Goal: Task Accomplishment & Management: Use online tool/utility

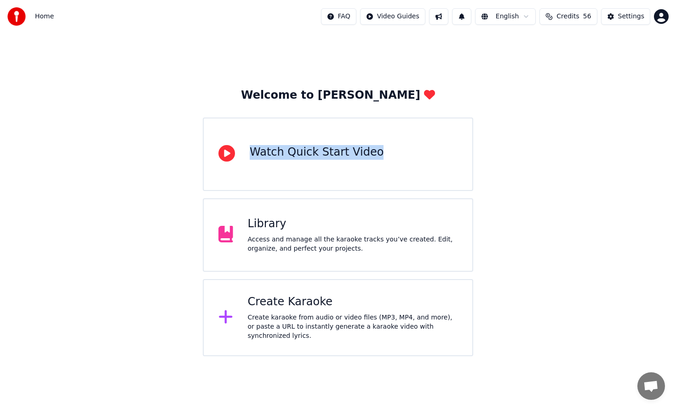
drag, startPoint x: 386, startPoint y: 146, endPoint x: 546, endPoint y: 132, distance: 161.0
click at [546, 132] on div "Welcome to Youka Watch Quick Start Video Library Access and manage all the kara…" at bounding box center [338, 195] width 676 height 324
click at [344, 321] on div "Create karaoke from audio or video files (MP3, MP4, and more), or paste a URL t…" at bounding box center [353, 327] width 210 height 28
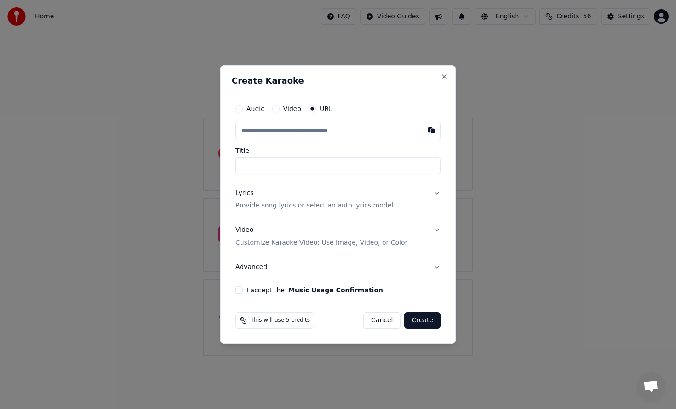
click at [344, 137] on input "text" at bounding box center [337, 131] width 205 height 18
type input "**********"
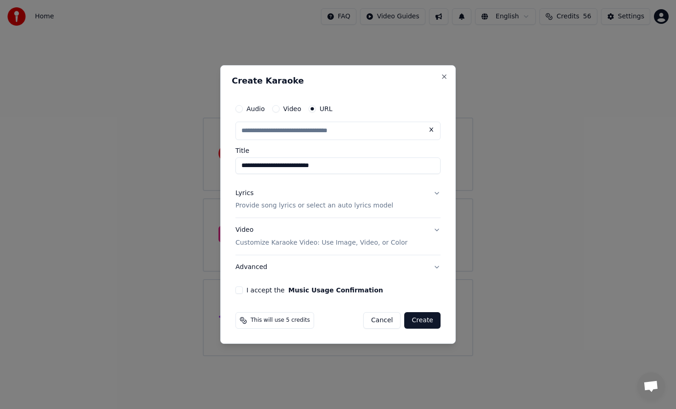
click at [357, 170] on input "**********" at bounding box center [337, 166] width 205 height 17
click at [340, 200] on div "Lyrics Provide song lyrics or select an auto lyrics model" at bounding box center [314, 200] width 158 height 22
type input "**********"
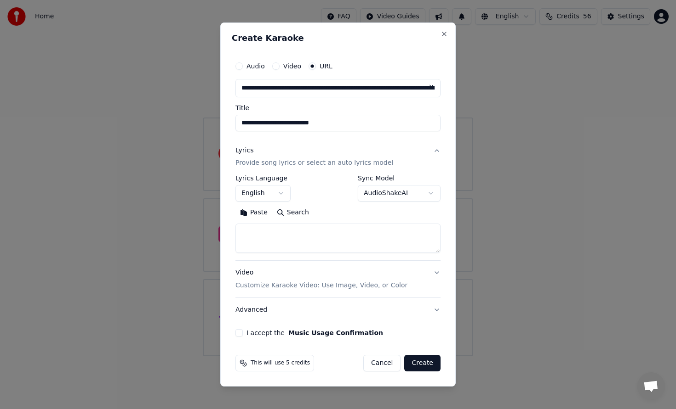
click at [267, 230] on textarea at bounding box center [337, 238] width 205 height 29
paste textarea "**********"
click at [330, 231] on textarea at bounding box center [337, 238] width 205 height 29
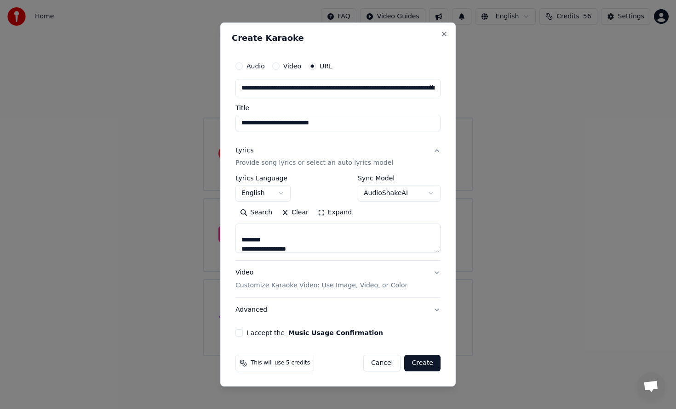
click at [282, 240] on textarea at bounding box center [337, 238] width 205 height 29
click at [290, 247] on textarea at bounding box center [337, 238] width 205 height 29
click at [297, 246] on textarea at bounding box center [337, 238] width 205 height 29
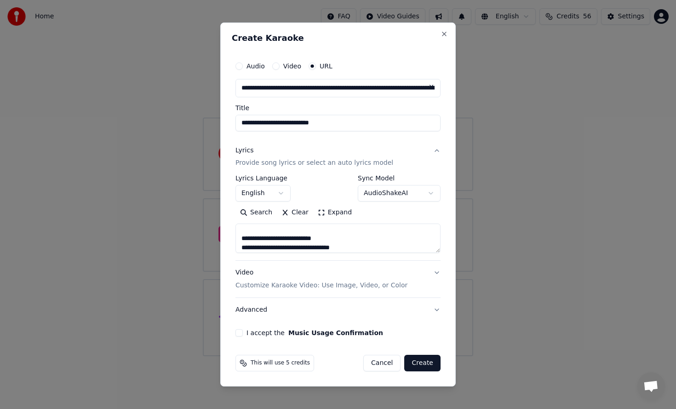
click at [297, 246] on textarea at bounding box center [337, 238] width 205 height 29
click at [295, 241] on textarea at bounding box center [337, 238] width 205 height 29
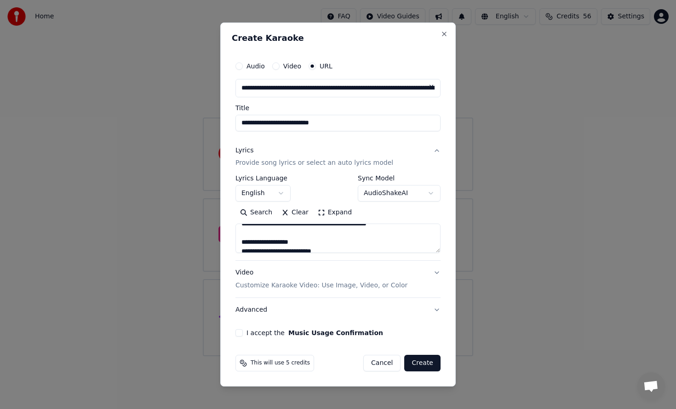
click at [302, 240] on textarea at bounding box center [337, 238] width 205 height 29
type textarea "**********"
click at [252, 330] on label "I accept the Music Usage Confirmation" at bounding box center [314, 333] width 136 height 6
click at [243, 330] on button "I accept the Music Usage Confirmation" at bounding box center [238, 333] width 7 height 7
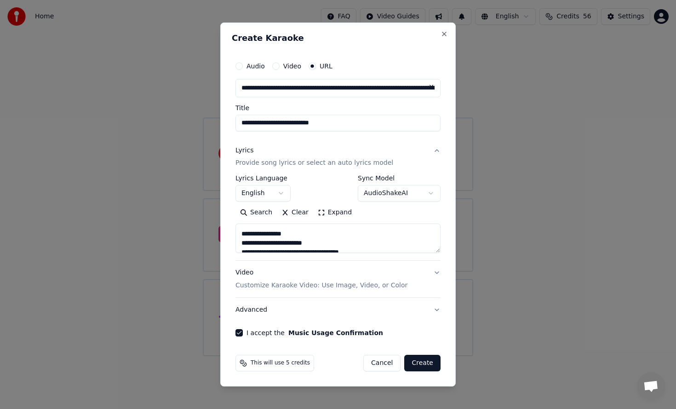
click at [309, 308] on button "Advanced" at bounding box center [337, 310] width 205 height 24
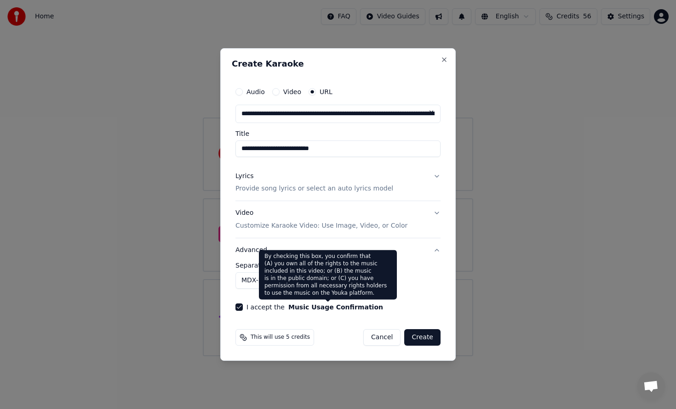
click at [294, 278] on div "By checking this box, you confirm that (A) you own all of the rights to the mus…" at bounding box center [328, 275] width 138 height 50
click at [245, 280] on body "**********" at bounding box center [338, 178] width 676 height 357
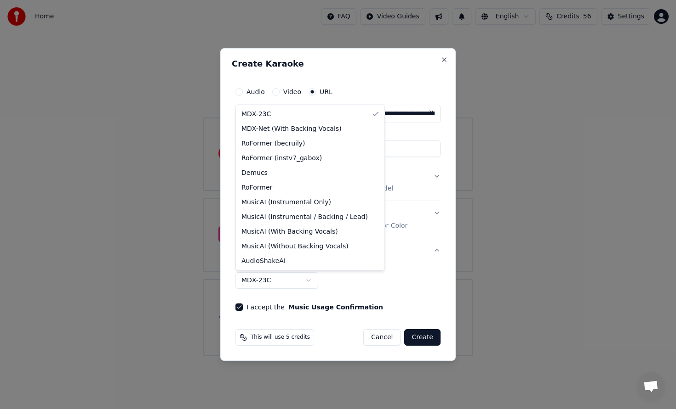
select select "**********"
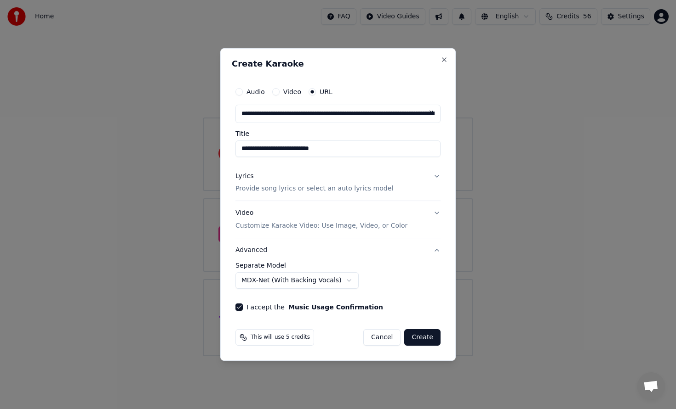
click at [328, 182] on div "Lyrics Provide song lyrics or select an auto lyrics model" at bounding box center [314, 183] width 158 height 22
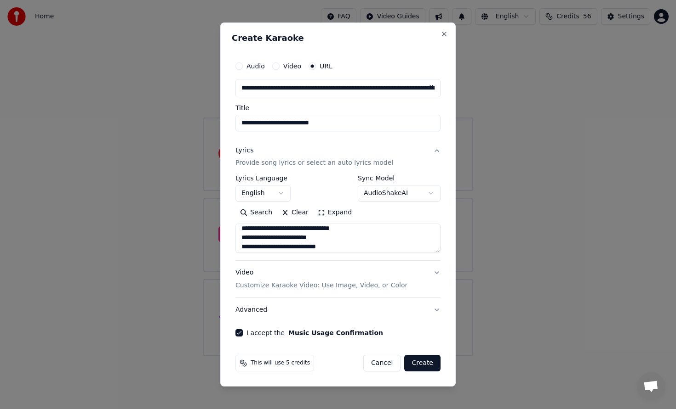
scroll to position [478, 0]
click at [427, 370] on button "Create" at bounding box center [422, 363] width 36 height 17
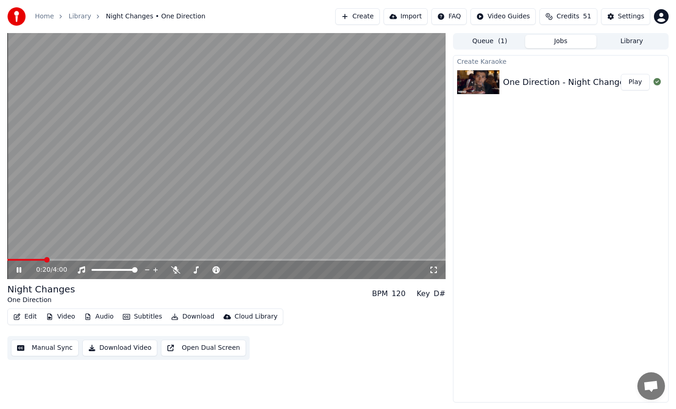
click at [546, 74] on div "One Direction - Night Changes Play" at bounding box center [560, 82] width 215 height 31
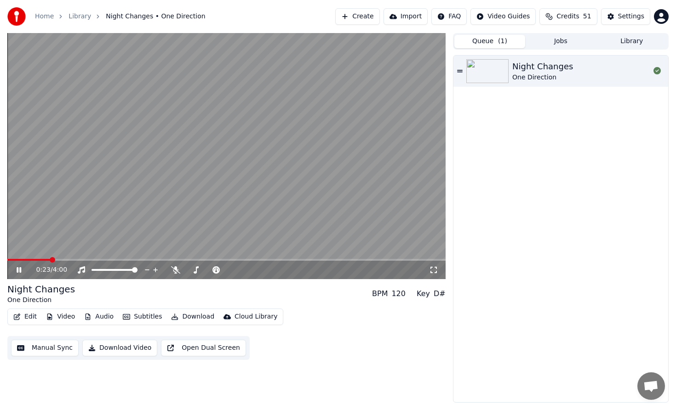
click at [503, 45] on span "( 1 )" at bounding box center [502, 41] width 9 height 9
click at [173, 268] on icon at bounding box center [175, 270] width 9 height 7
click at [177, 268] on icon at bounding box center [175, 270] width 9 height 7
click at [169, 268] on div "0:30 / 4:00" at bounding box center [232, 270] width 392 height 9
click at [177, 268] on icon at bounding box center [175, 270] width 9 height 7
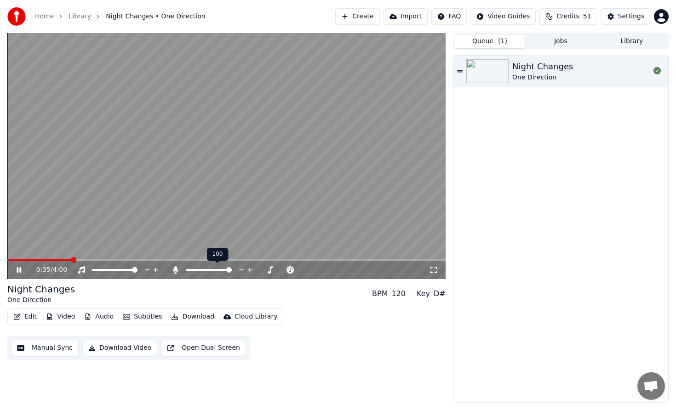
click at [177, 268] on icon at bounding box center [175, 270] width 9 height 7
click at [64, 318] on button "Video" at bounding box center [60, 317] width 36 height 13
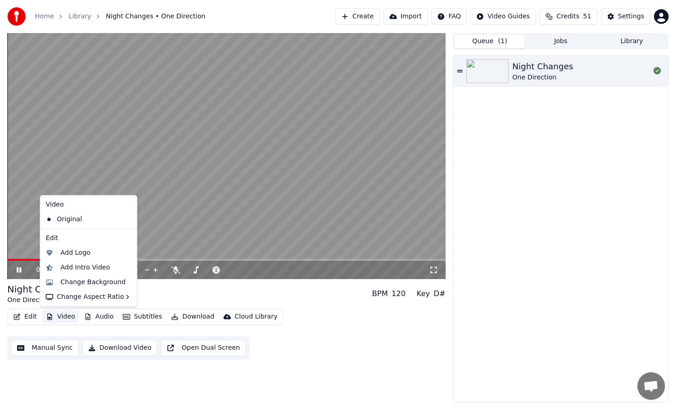
click at [162, 293] on div "Night Changes One Direction BPM 120 Key D#" at bounding box center [226, 294] width 438 height 22
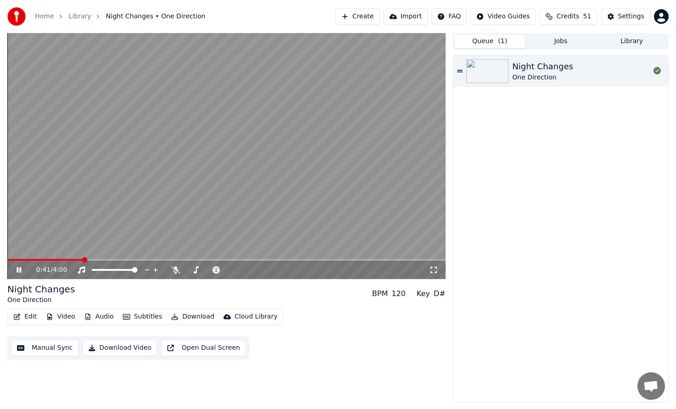
click at [177, 320] on button "Download" at bounding box center [192, 317] width 51 height 13
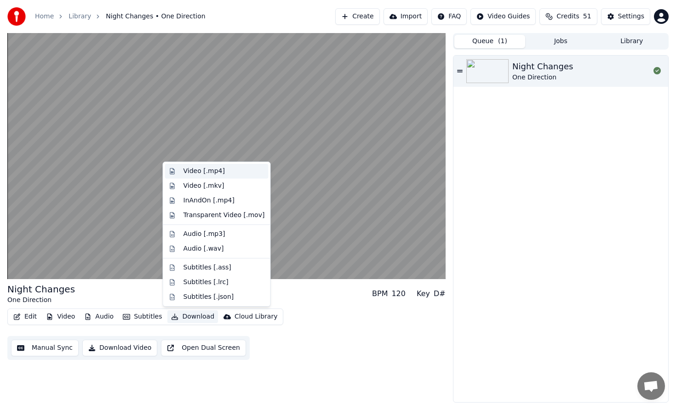
click at [242, 169] on div "Video [.mp4]" at bounding box center [223, 171] width 81 height 9
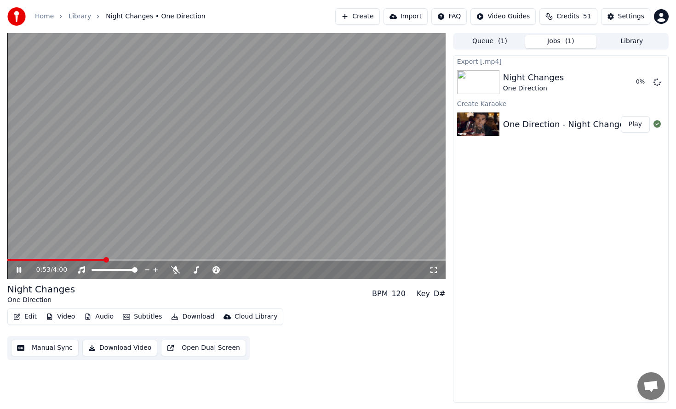
click at [188, 315] on button "Download" at bounding box center [192, 317] width 51 height 13
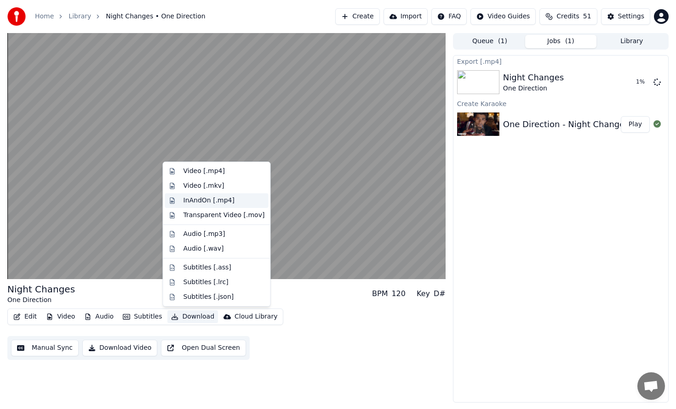
click at [222, 199] on div "InAndOn [.mp4]" at bounding box center [208, 200] width 51 height 9
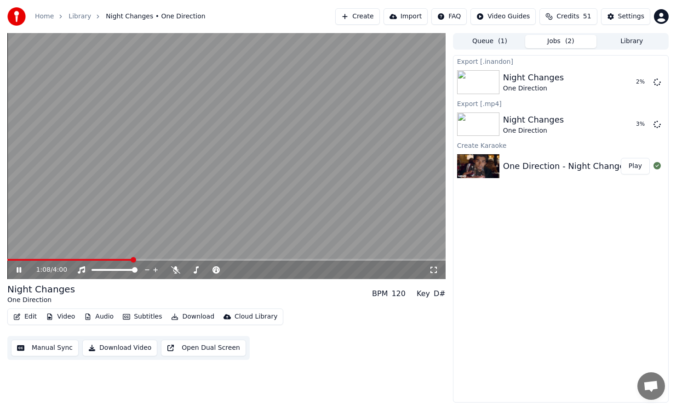
click at [135, 182] on video at bounding box center [226, 156] width 438 height 246
